Goal: Check status: Check status

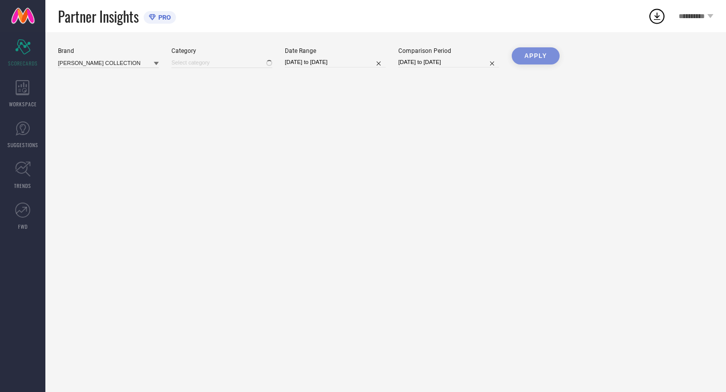
type input "All"
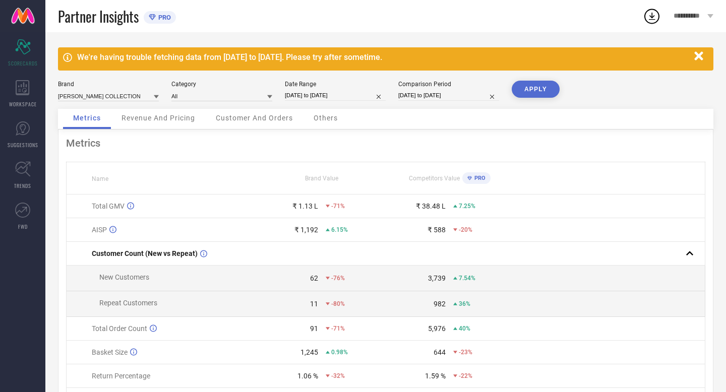
click at [353, 99] on input "[DATE] to [DATE]" at bounding box center [335, 95] width 101 height 11
select select "8"
select select "2025"
select select "9"
select select "2025"
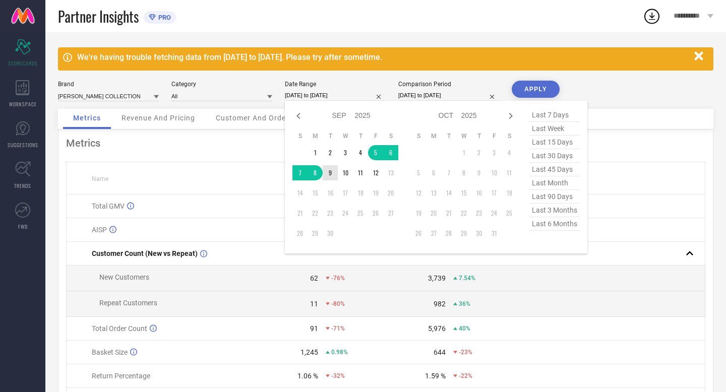
click at [330, 174] on td "9" at bounding box center [330, 172] width 15 height 15
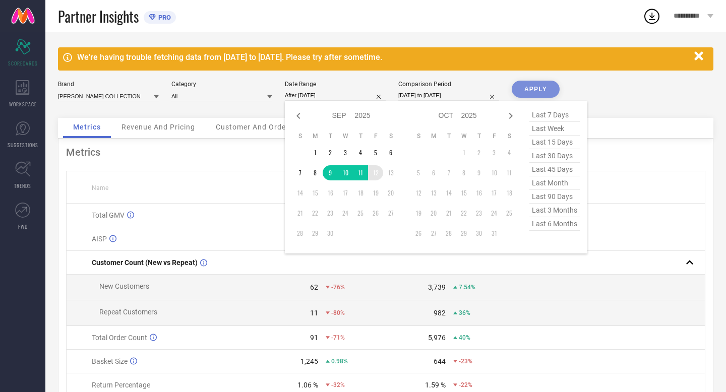
type input "[DATE] to [DATE]"
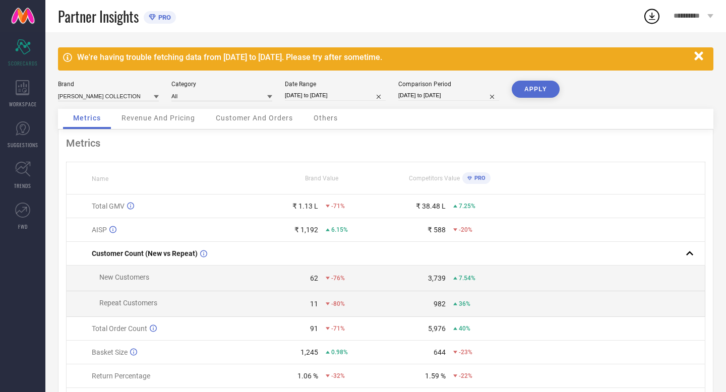
click at [470, 96] on input "[DATE] to [DATE]" at bounding box center [448, 95] width 101 height 11
select select "8"
select select "2024"
select select "9"
select select "2024"
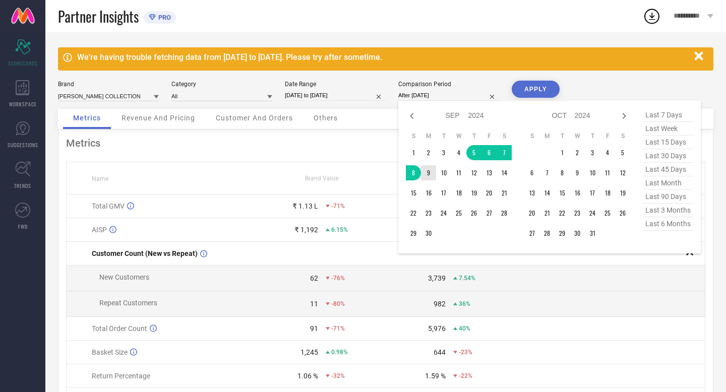
click at [427, 173] on td "9" at bounding box center [428, 172] width 15 height 15
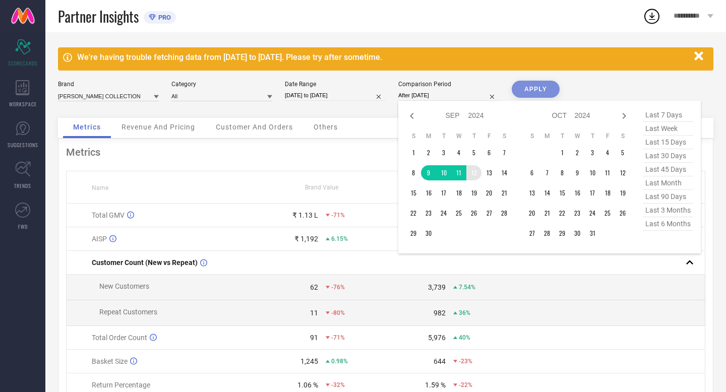
type input "[DATE] to [DATE]"
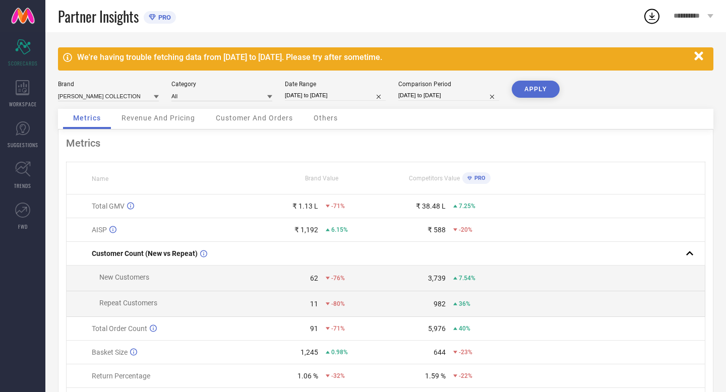
click at [537, 88] on button "APPLY" at bounding box center [536, 89] width 48 height 17
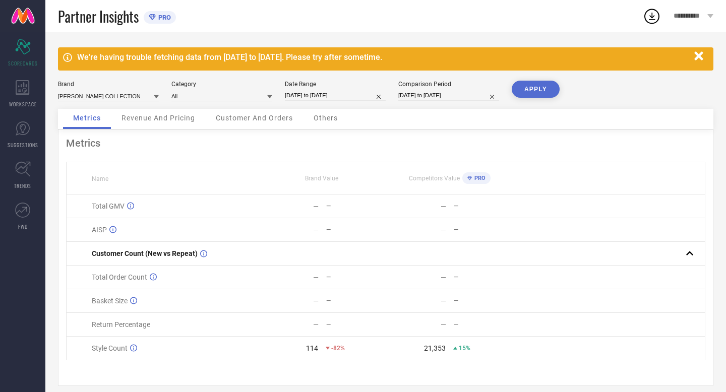
click at [361, 92] on input "[DATE] to [DATE]" at bounding box center [335, 95] width 101 height 11
select select "8"
select select "2025"
select select "9"
select select "2025"
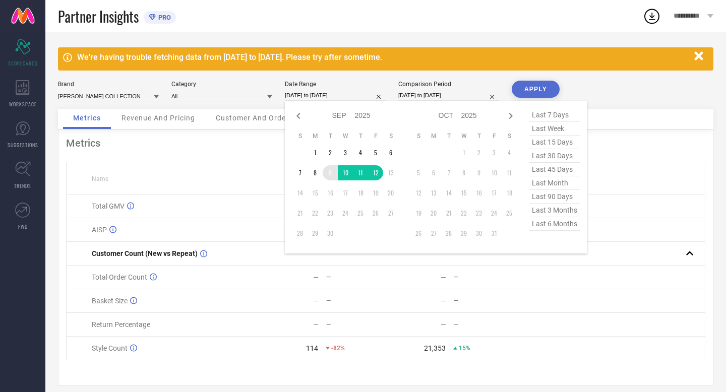
click at [332, 175] on td "9" at bounding box center [330, 172] width 15 height 15
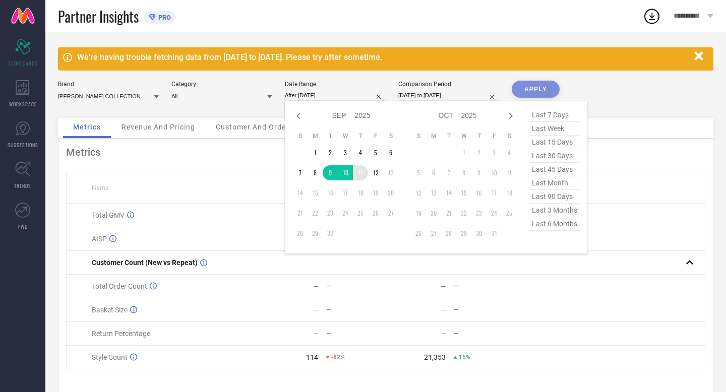
type input "[DATE] to [DATE]"
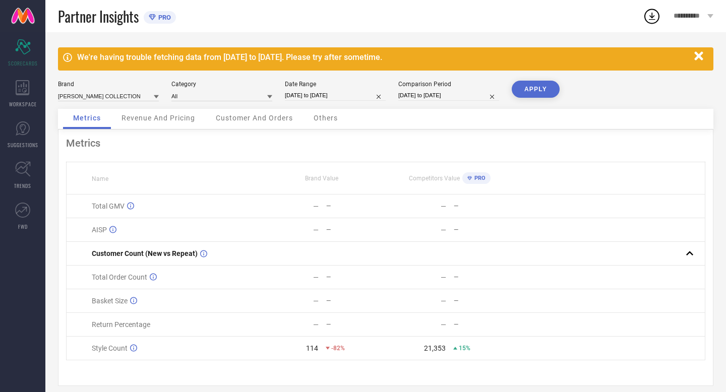
click at [467, 97] on input "[DATE] to [DATE]" at bounding box center [448, 95] width 101 height 11
select select "8"
select select "2024"
select select "9"
select select "2024"
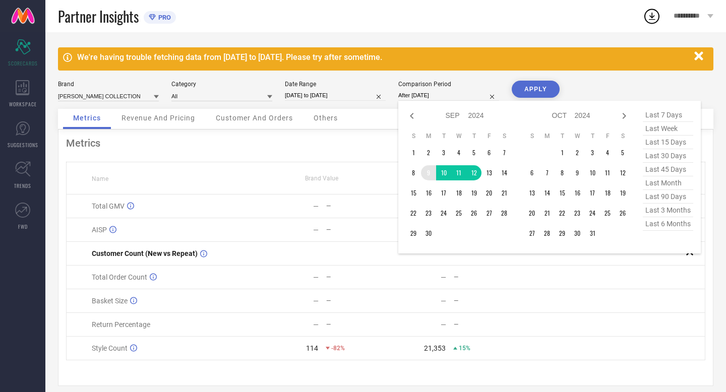
click at [426, 175] on td "9" at bounding box center [428, 172] width 15 height 15
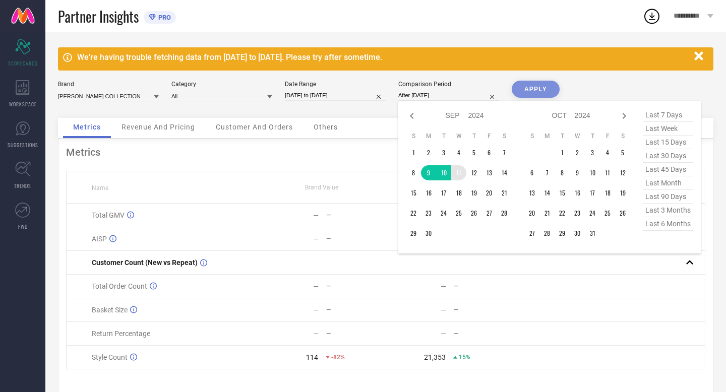
type input "[DATE] to [DATE]"
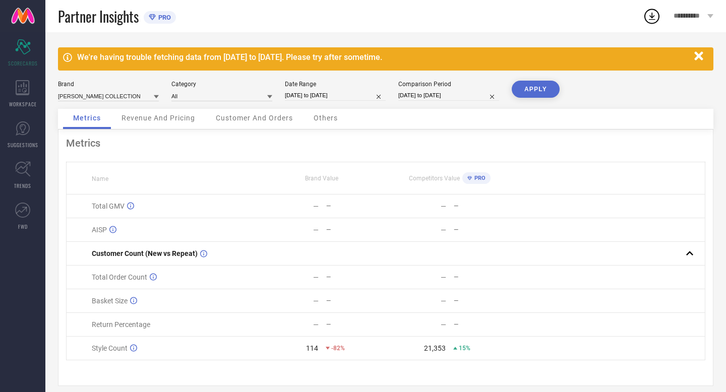
click at [524, 90] on button "APPLY" at bounding box center [536, 89] width 48 height 17
